Goal: Task Accomplishment & Management: Manage account settings

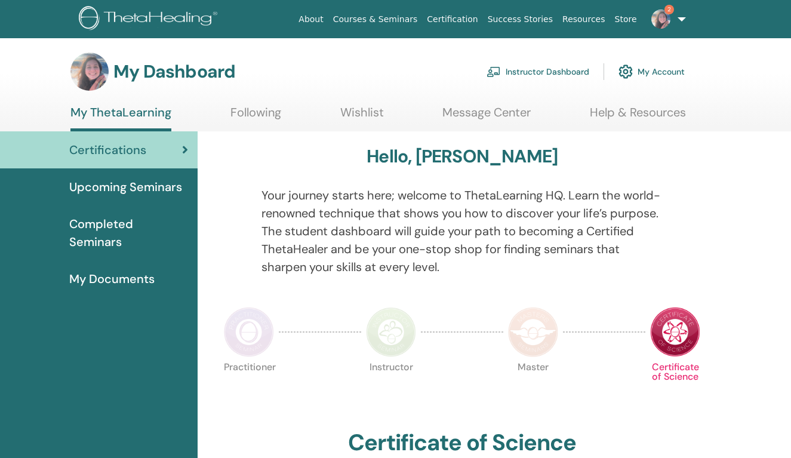
click at [547, 70] on link "Instructor Dashboard" at bounding box center [537, 71] width 103 height 26
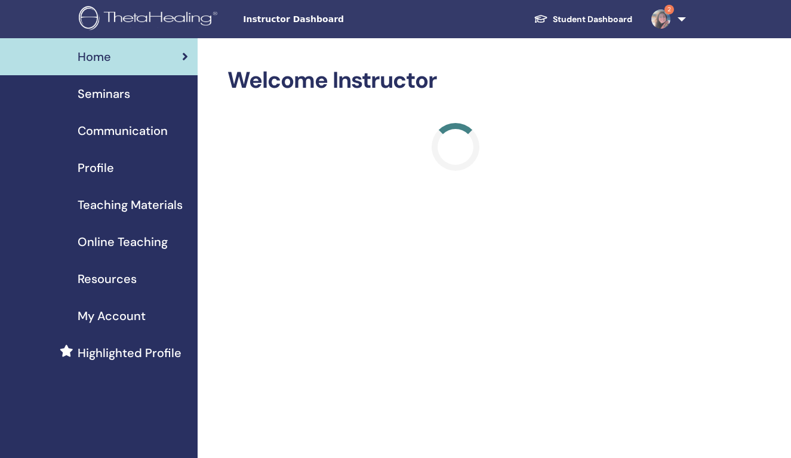
click at [129, 94] on span "Seminars" at bounding box center [104, 94] width 53 height 18
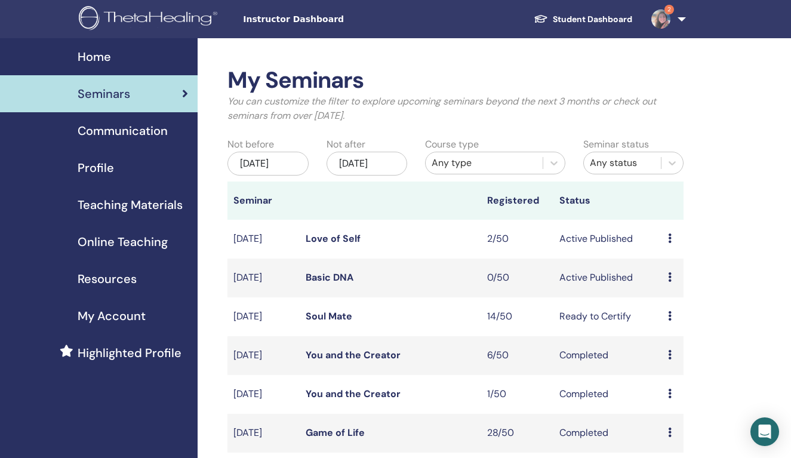
click at [668, 282] on icon at bounding box center [670, 277] width 4 height 10
click at [679, 352] on p "Cancel" at bounding box center [671, 352] width 45 height 14
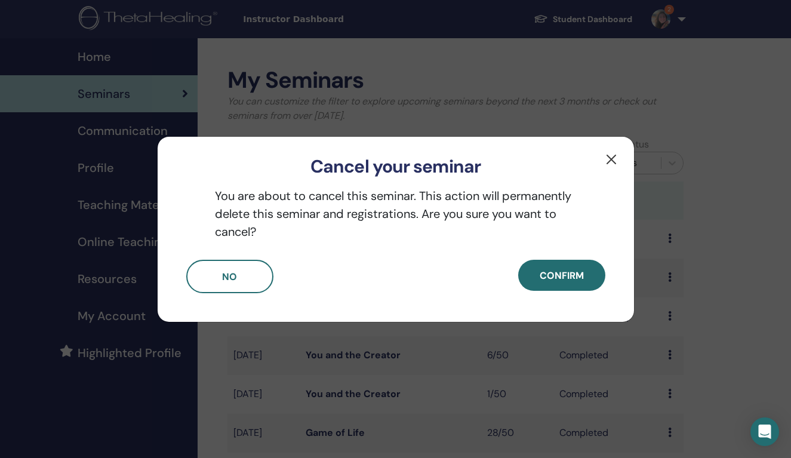
click at [612, 158] on button "button" at bounding box center [611, 159] width 19 height 19
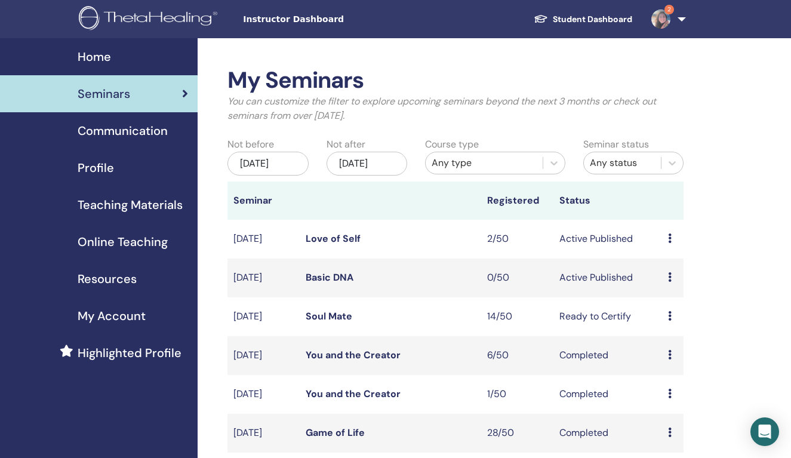
click at [325, 283] on link "Basic DNA" at bounding box center [330, 277] width 48 height 13
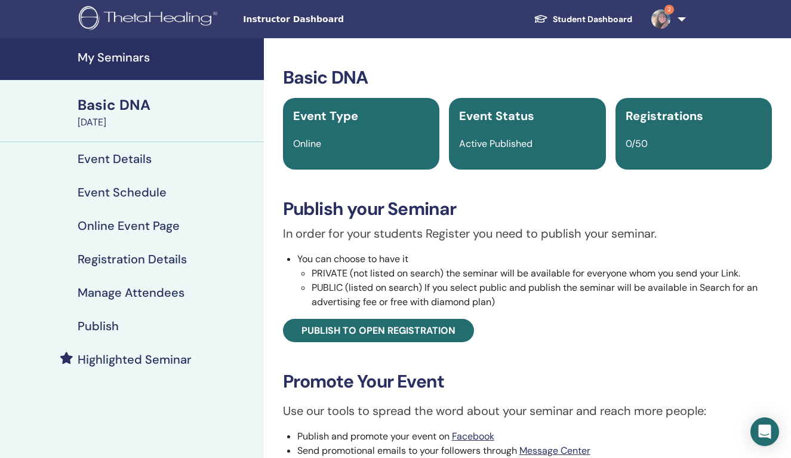
click at [125, 323] on div "Publish" at bounding box center [132, 326] width 245 height 14
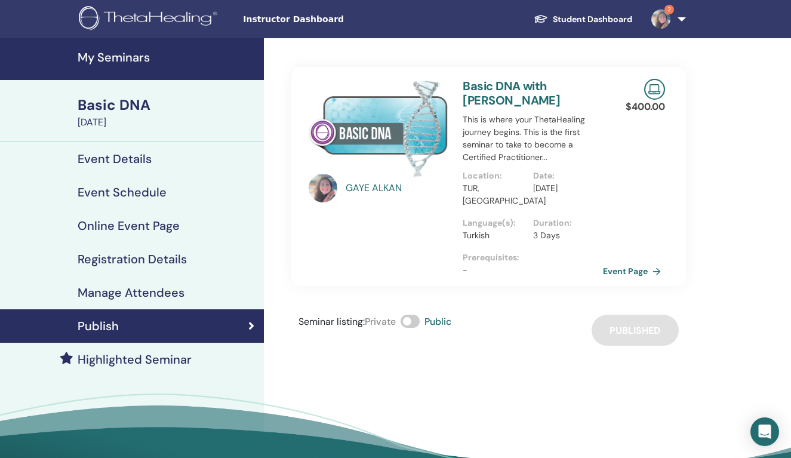
click at [412, 320] on span at bounding box center [409, 321] width 19 height 13
click at [124, 55] on h4 "My Seminars" at bounding box center [167, 57] width 179 height 14
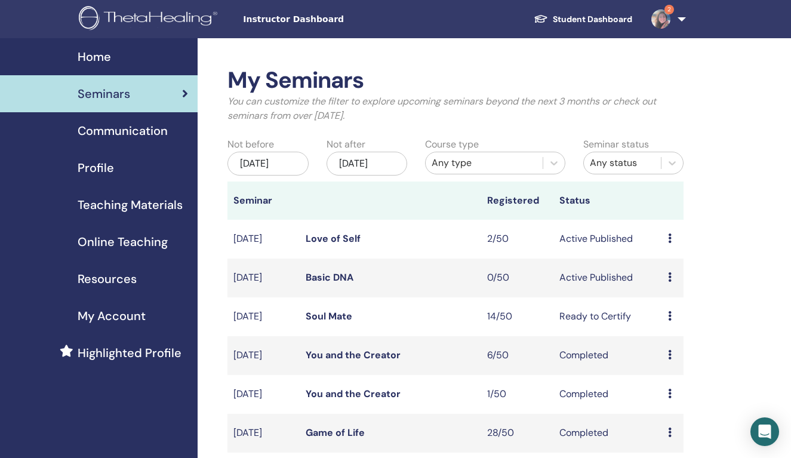
click at [670, 282] on icon at bounding box center [670, 277] width 4 height 10
click at [679, 349] on p "Cancel" at bounding box center [674, 350] width 45 height 14
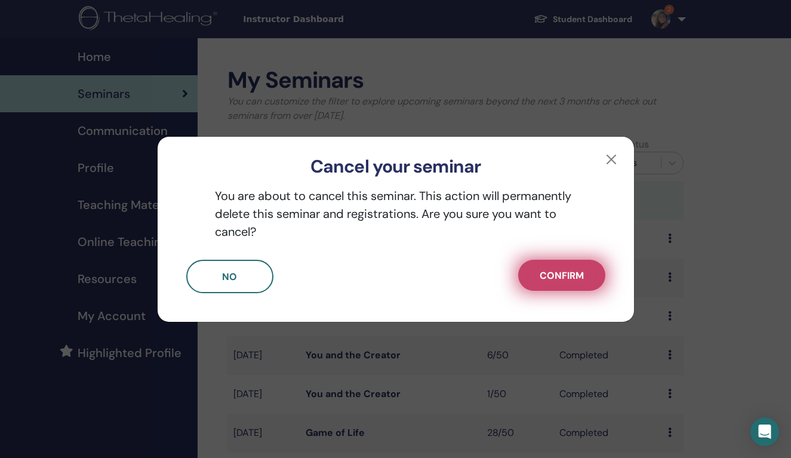
click at [556, 278] on span "Confirm" at bounding box center [562, 275] width 44 height 13
